Goal: Transaction & Acquisition: Book appointment/travel/reservation

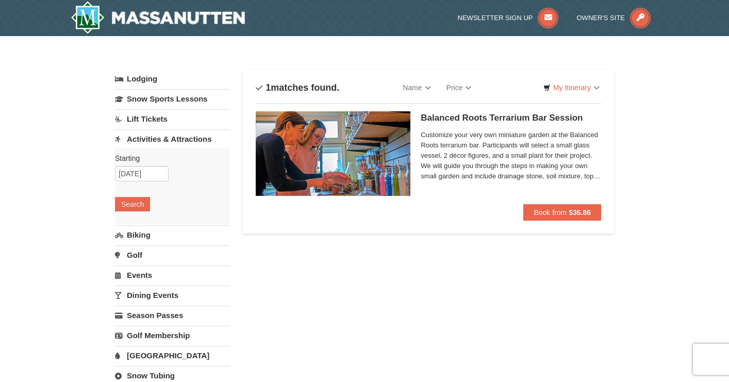
click at [161, 138] on link "Activities & Attractions" at bounding box center [172, 138] width 115 height 19
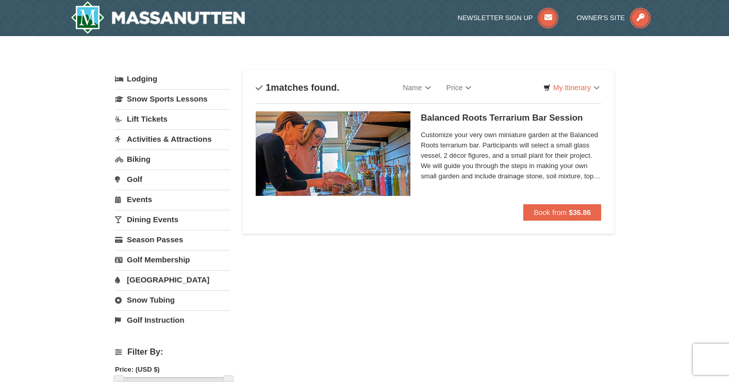
click at [161, 138] on link "Activities & Attractions" at bounding box center [172, 138] width 115 height 19
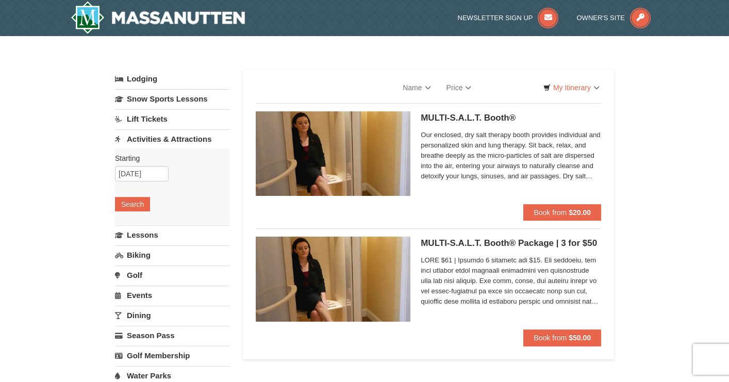
select select "10"
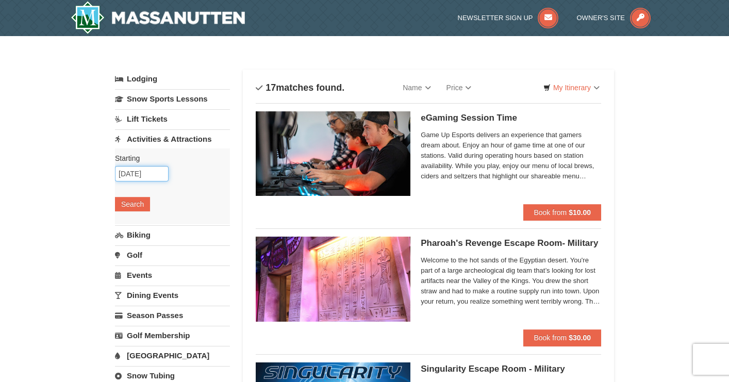
click at [137, 175] on input "[DATE]" at bounding box center [142, 173] width 54 height 15
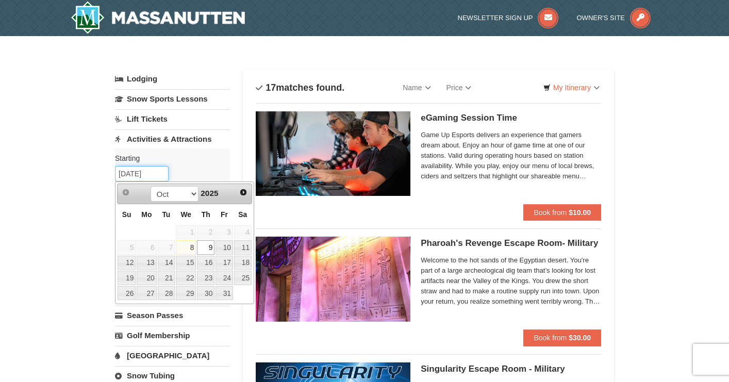
type input "10/09/2025"
click at [206, 250] on link "9" at bounding box center [206, 247] width 18 height 14
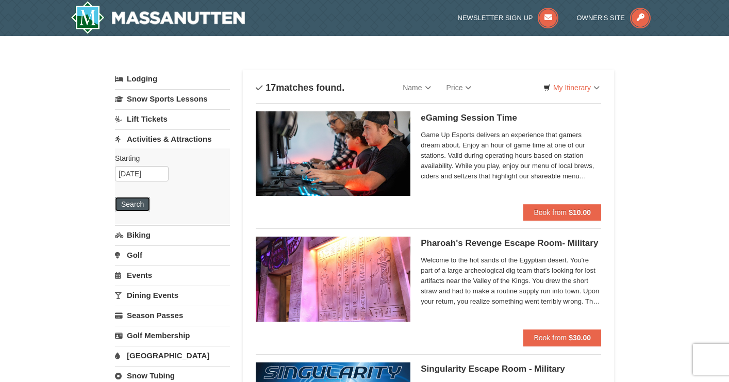
click at [140, 206] on button "Search" at bounding box center [132, 204] width 35 height 14
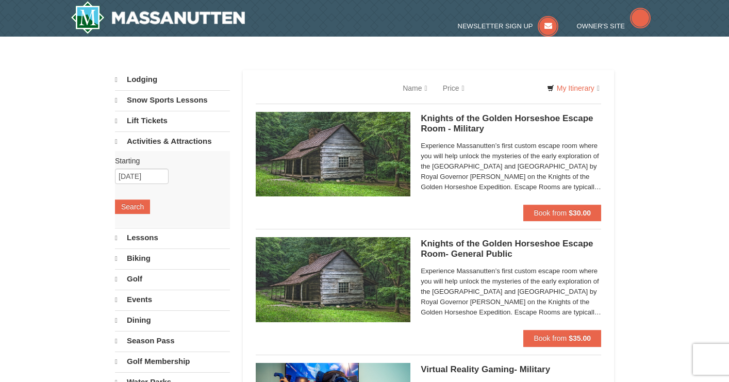
select select "10"
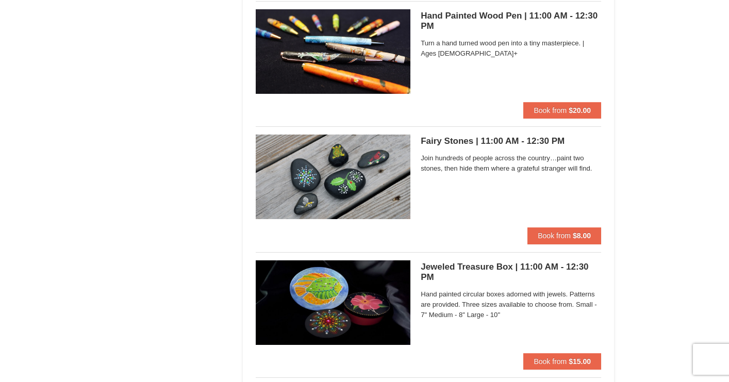
scroll to position [2507, 0]
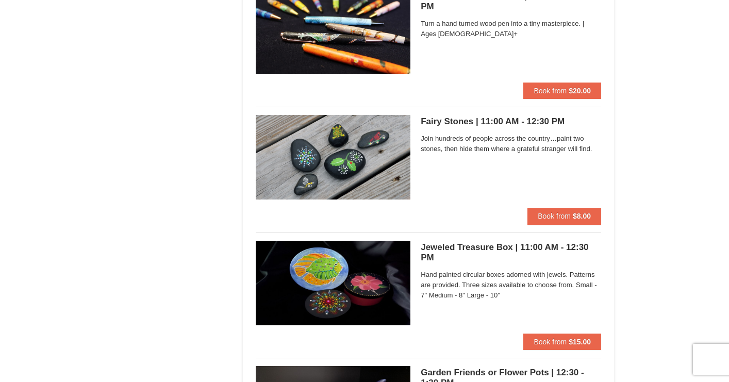
click at [456, 117] on h5 "Fairy Stones | 11:00 AM - 12:30 PM Massanutten Classes and Workshops" at bounding box center [511, 122] width 180 height 10
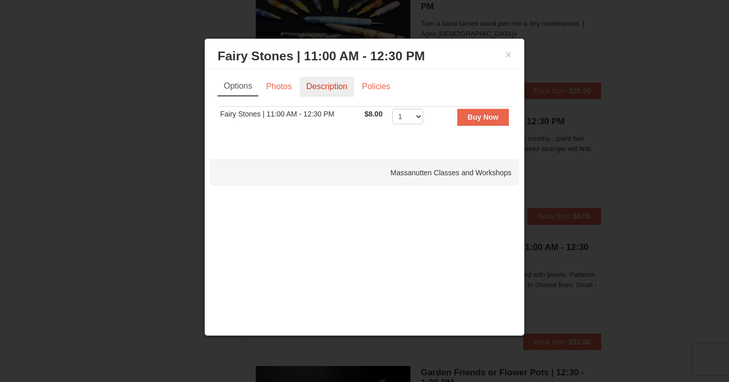
click at [318, 84] on link "Description" at bounding box center [327, 87] width 55 height 20
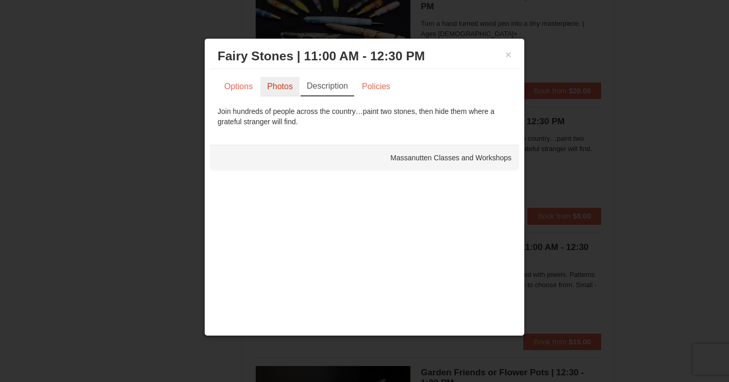
click at [292, 89] on link "Photos" at bounding box center [279, 87] width 39 height 20
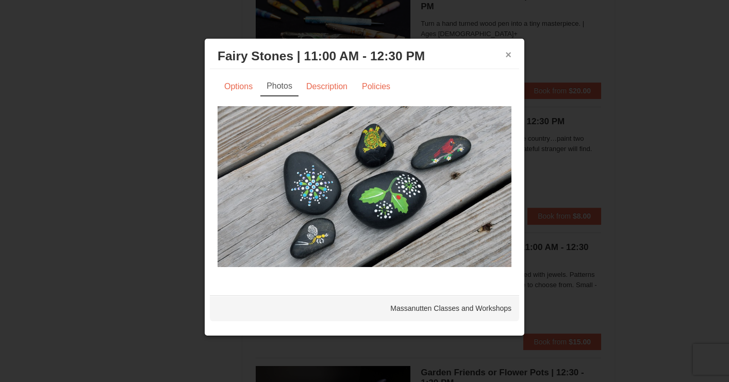
click at [509, 54] on button "×" at bounding box center [508, 55] width 6 height 10
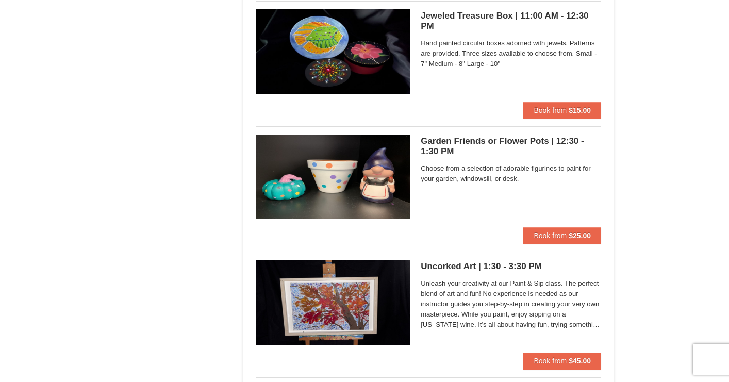
scroll to position [2810, 0]
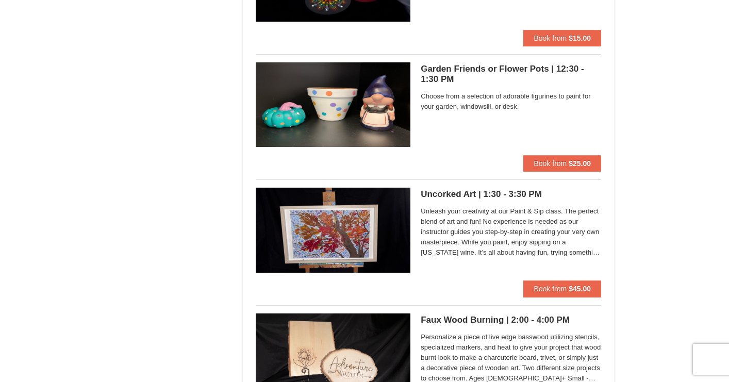
click at [443, 219] on span "Unleash your creativity at our Paint & Sip class. The perfect blend of art and …" at bounding box center [511, 232] width 180 height 52
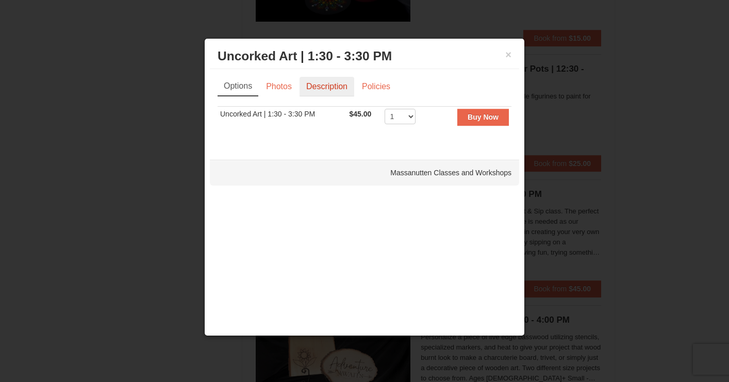
click at [326, 92] on link "Description" at bounding box center [327, 87] width 55 height 20
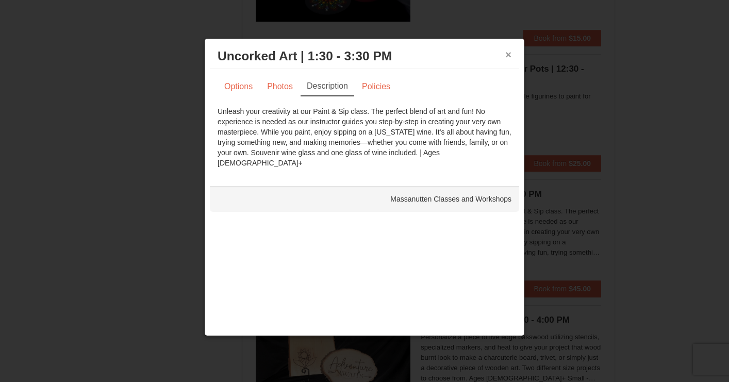
click at [508, 55] on button "×" at bounding box center [508, 55] width 6 height 10
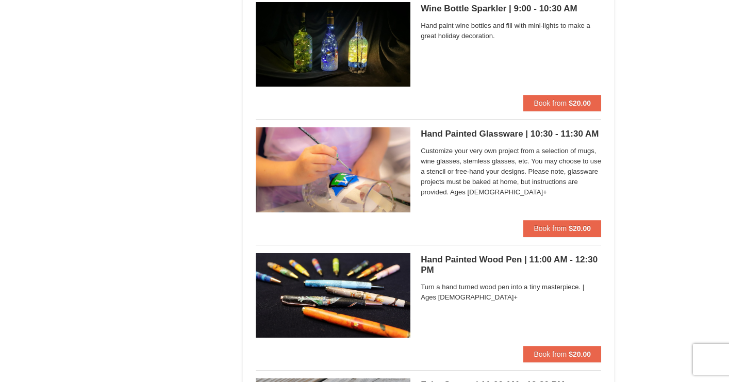
scroll to position [2245, 0]
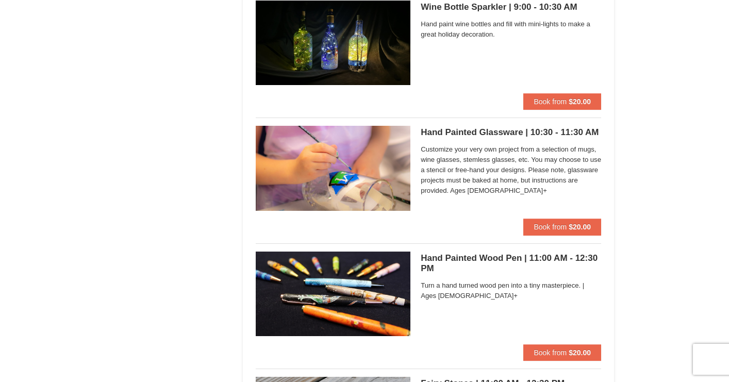
click at [388, 286] on img at bounding box center [333, 294] width 155 height 85
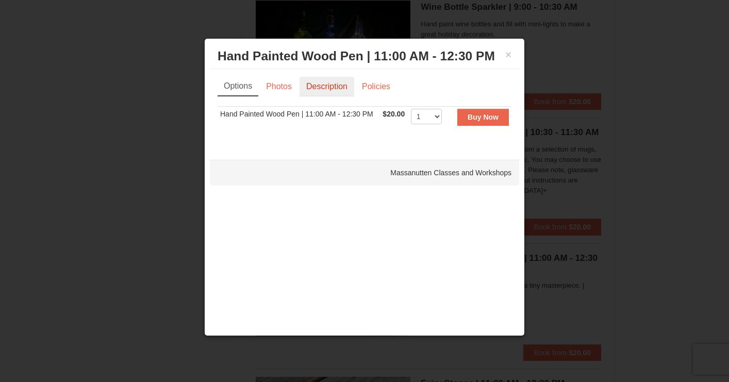
click at [323, 85] on link "Description" at bounding box center [327, 87] width 55 height 20
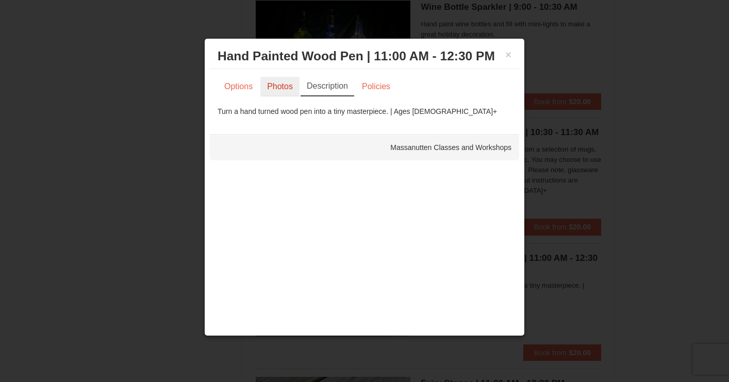
click at [275, 83] on link "Photos" at bounding box center [279, 87] width 39 height 20
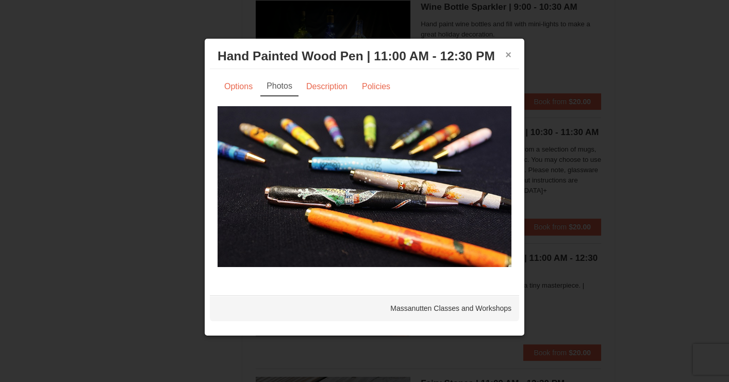
click at [511, 51] on button "×" at bounding box center [508, 55] width 6 height 10
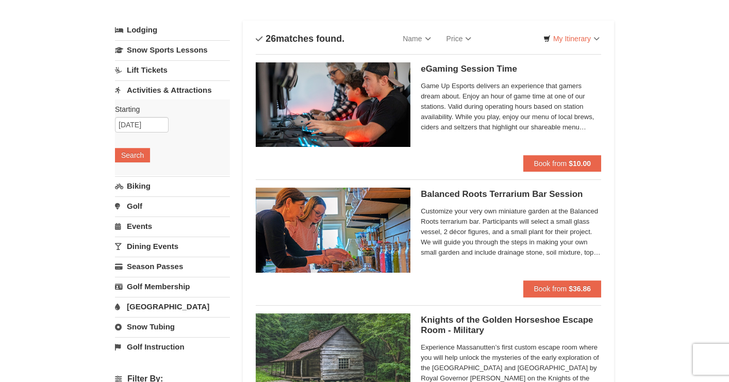
scroll to position [0, 0]
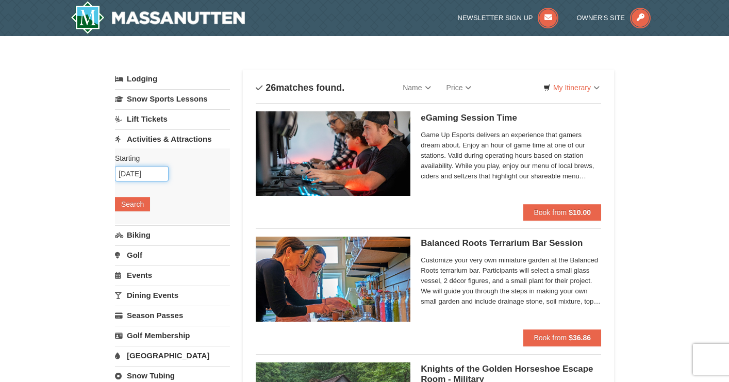
click at [137, 173] on input "10/09/2025" at bounding box center [142, 173] width 54 height 15
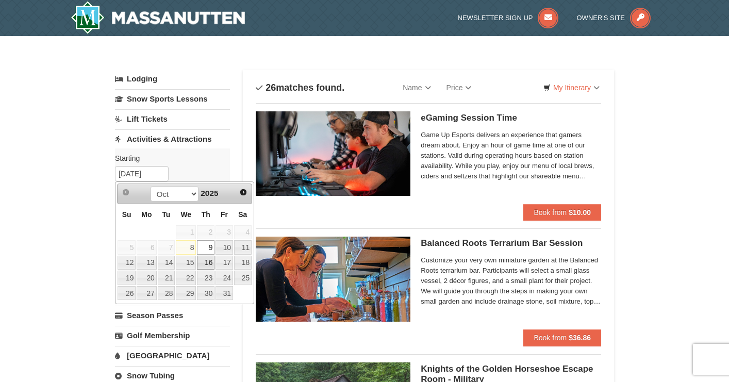
click at [209, 262] on link "16" at bounding box center [206, 263] width 18 height 14
type input "10/16/2025"
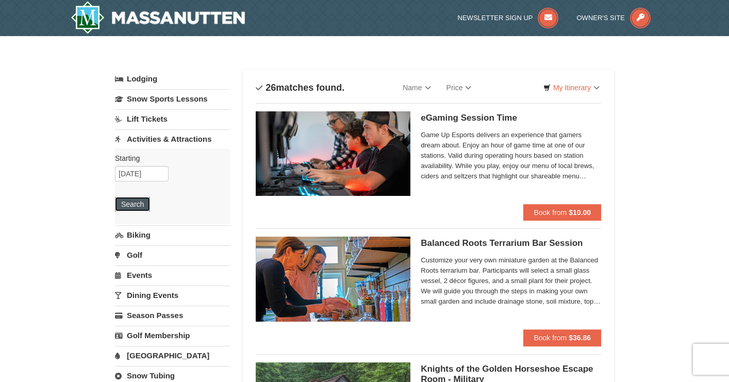
click at [142, 201] on button "Search" at bounding box center [132, 204] width 35 height 14
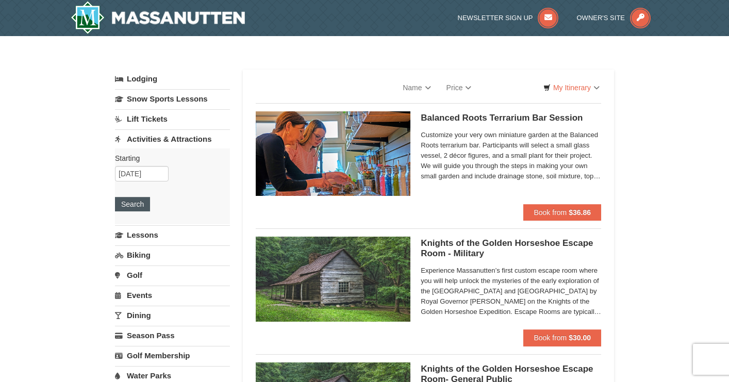
select select "10"
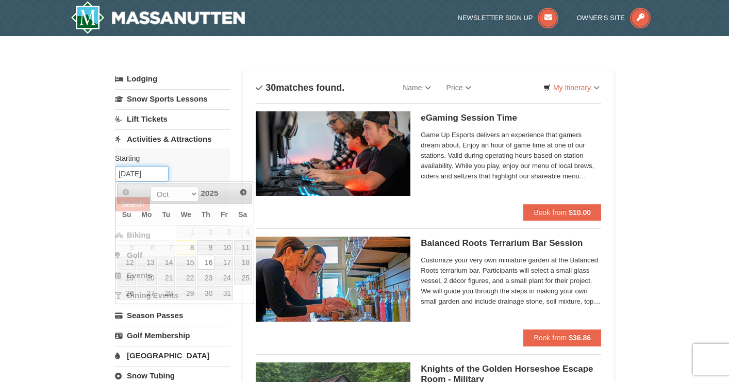
click at [136, 174] on input "10/16/2025" at bounding box center [142, 173] width 54 height 15
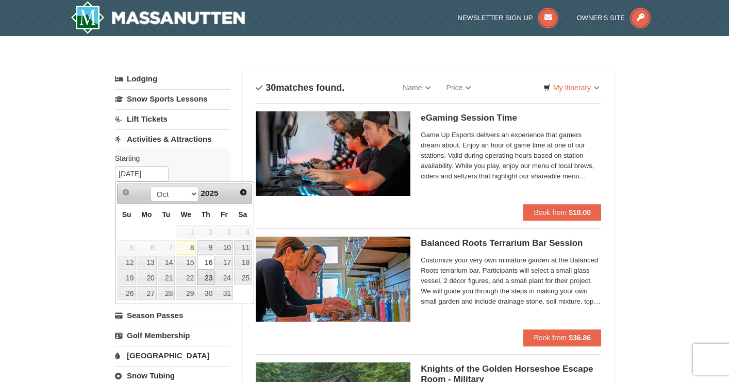
click at [208, 277] on link "23" at bounding box center [206, 278] width 18 height 14
type input "10/23/2025"
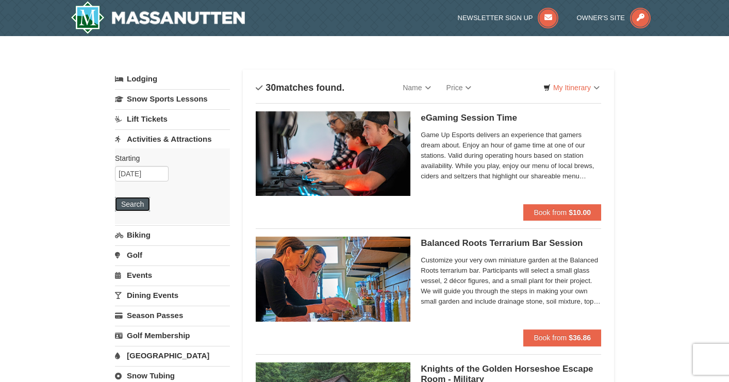
click at [135, 210] on button "Search" at bounding box center [132, 204] width 35 height 14
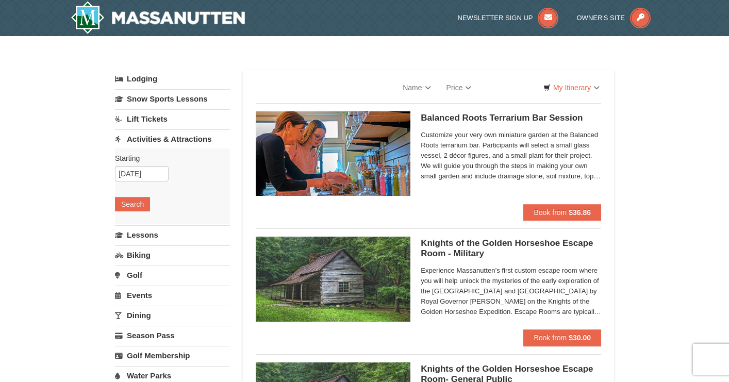
select select "10"
